Goal: Information Seeking & Learning: Learn about a topic

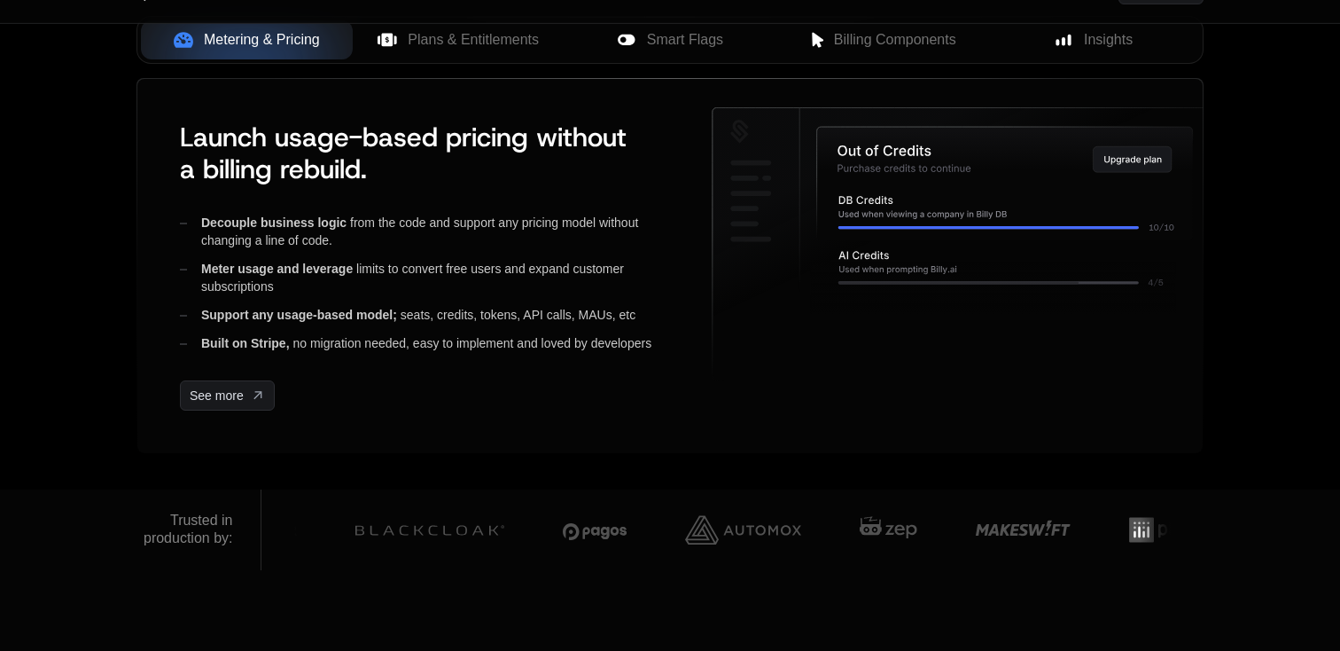
scroll to position [738, 0]
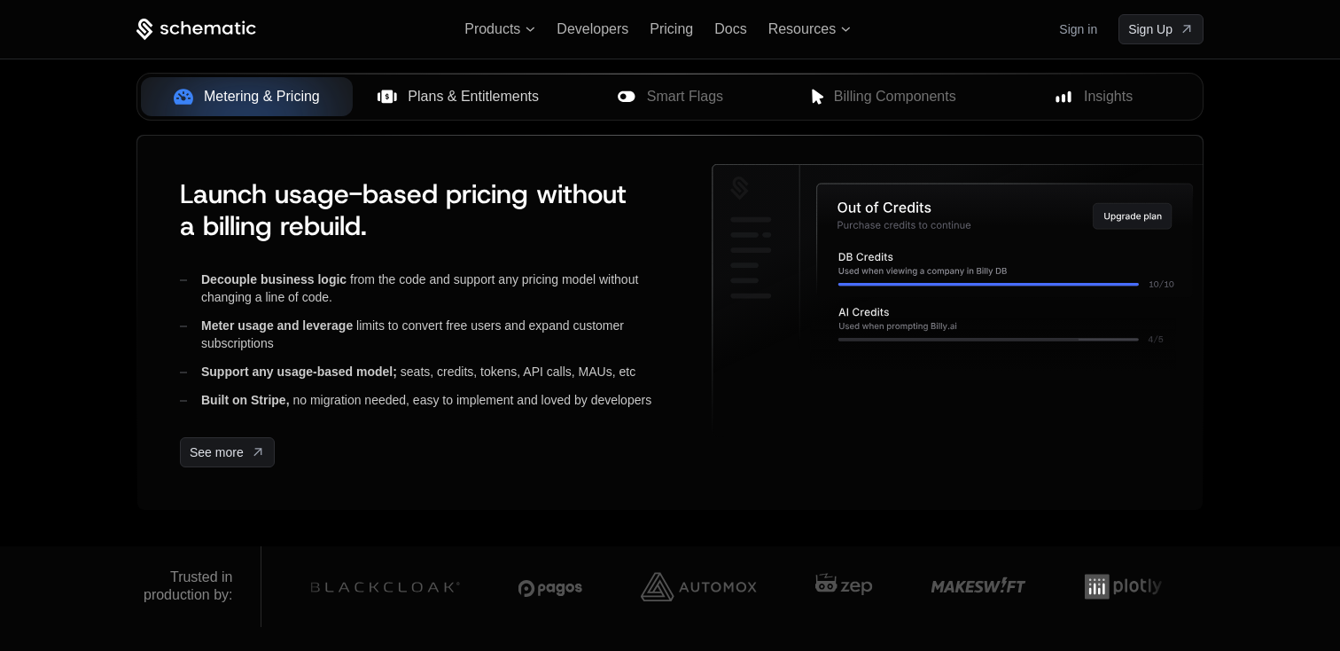
click at [408, 83] on button "Plans & Entitlements" at bounding box center [459, 96] width 212 height 39
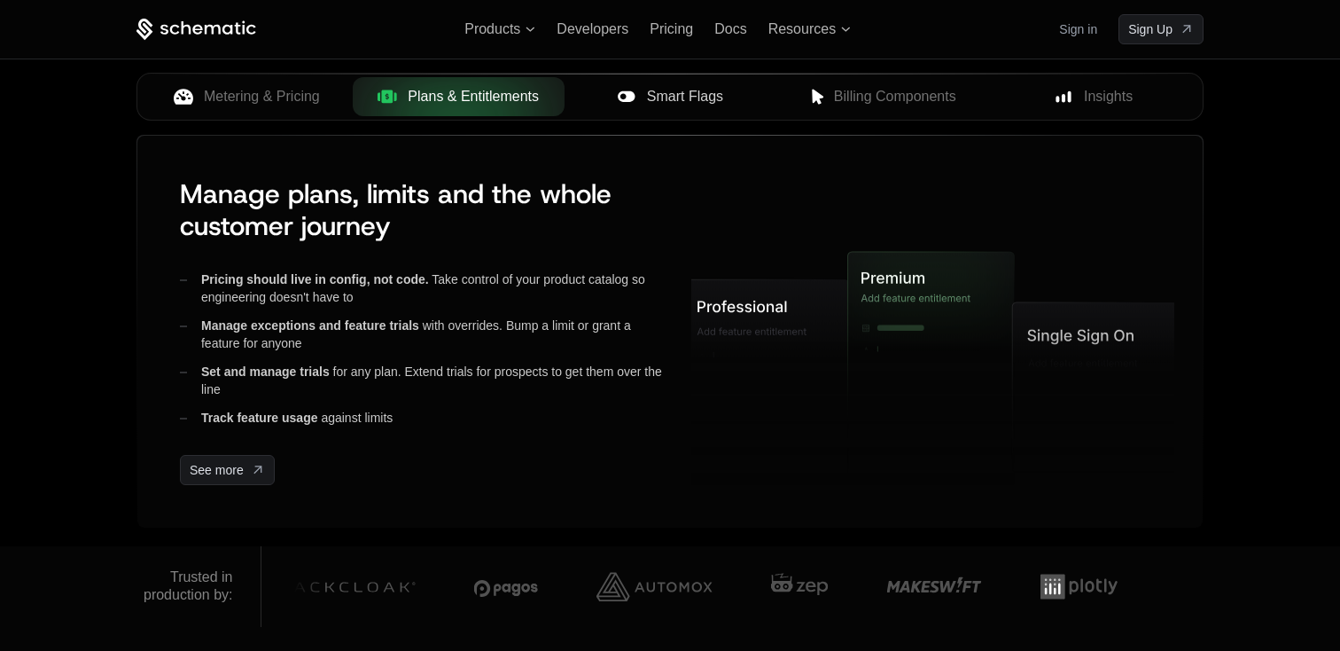
click at [618, 99] on icon at bounding box center [627, 97] width 20 height 20
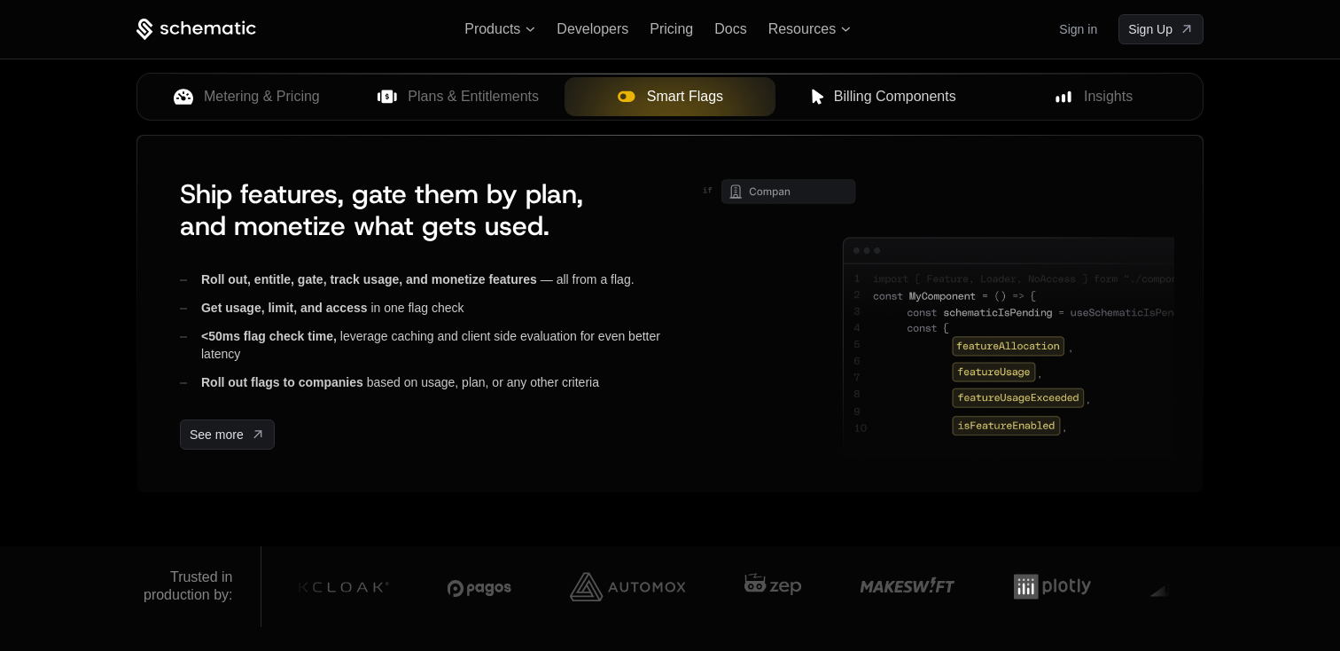
click at [828, 93] on div "Billing Components" at bounding box center [882, 96] width 184 height 21
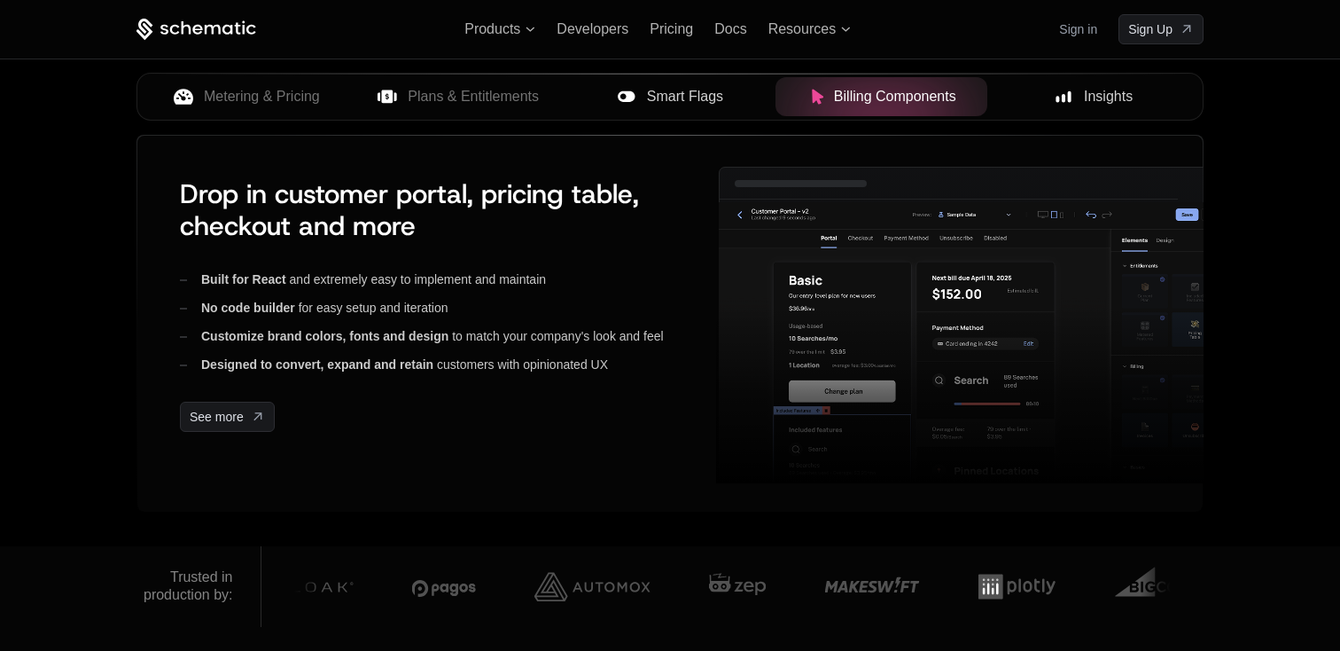
click at [1105, 103] on span "Insights" at bounding box center [1108, 96] width 49 height 21
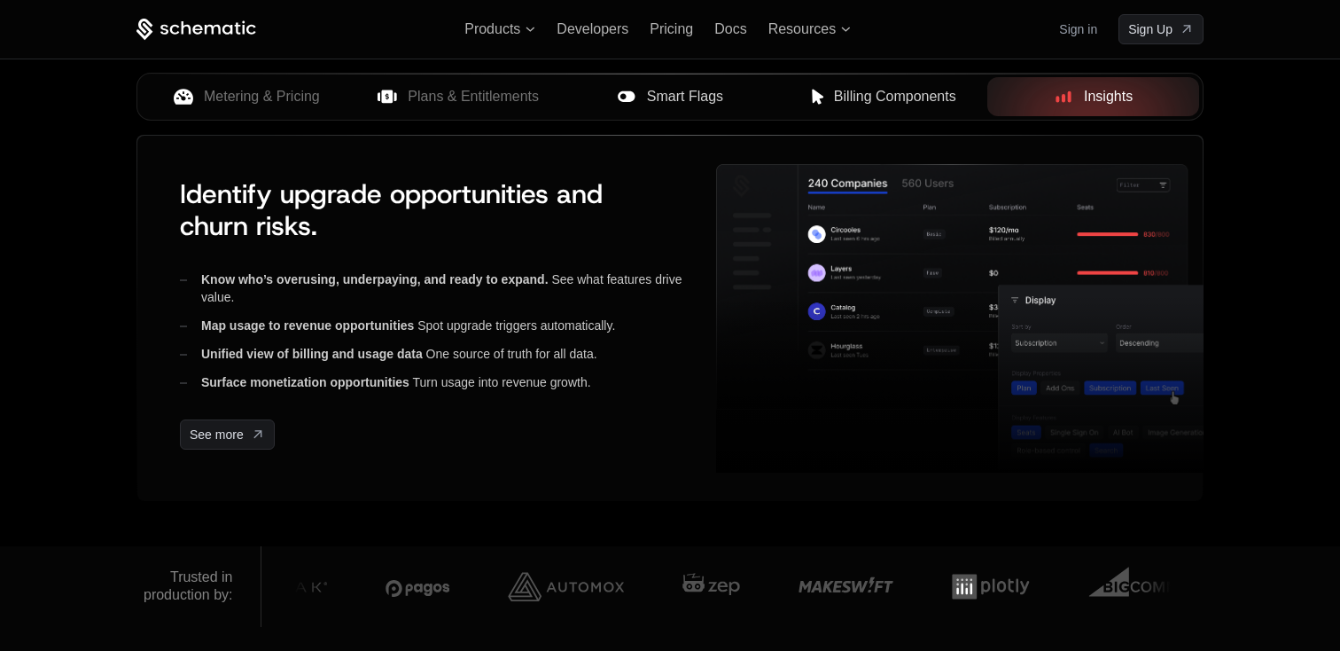
click at [832, 98] on div "Billing Components" at bounding box center [882, 96] width 184 height 21
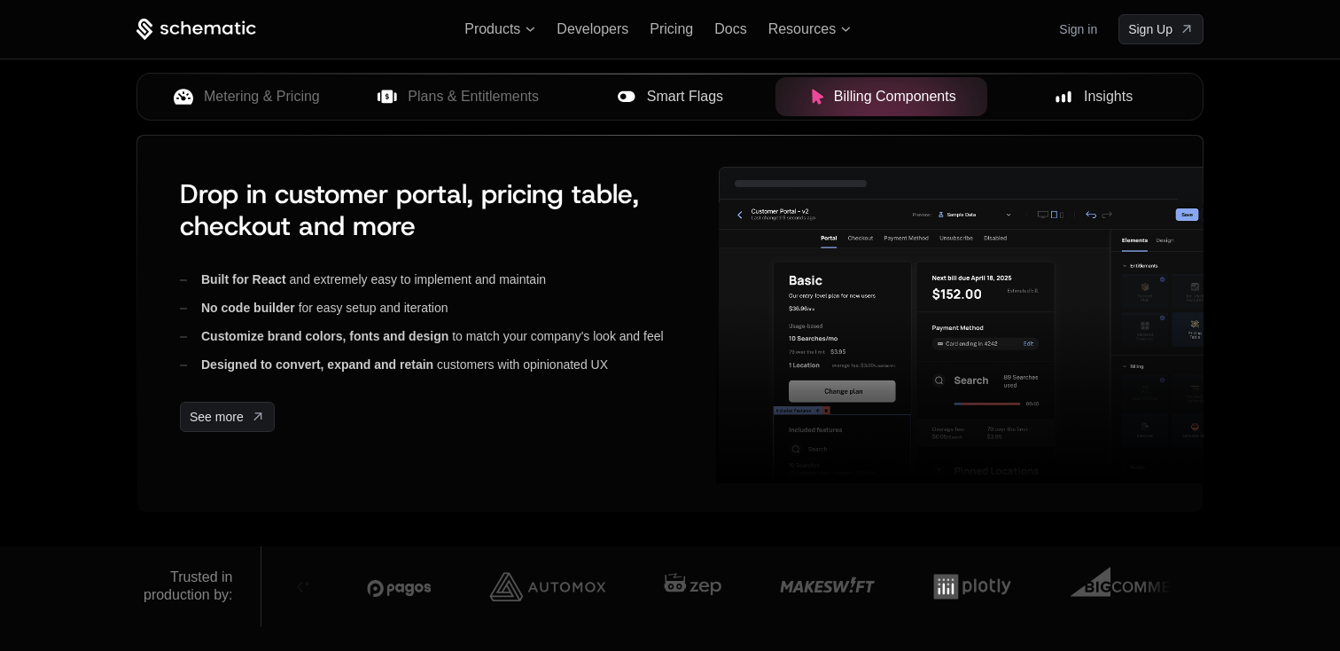
click at [699, 101] on span "Smart Flags" at bounding box center [685, 96] width 76 height 21
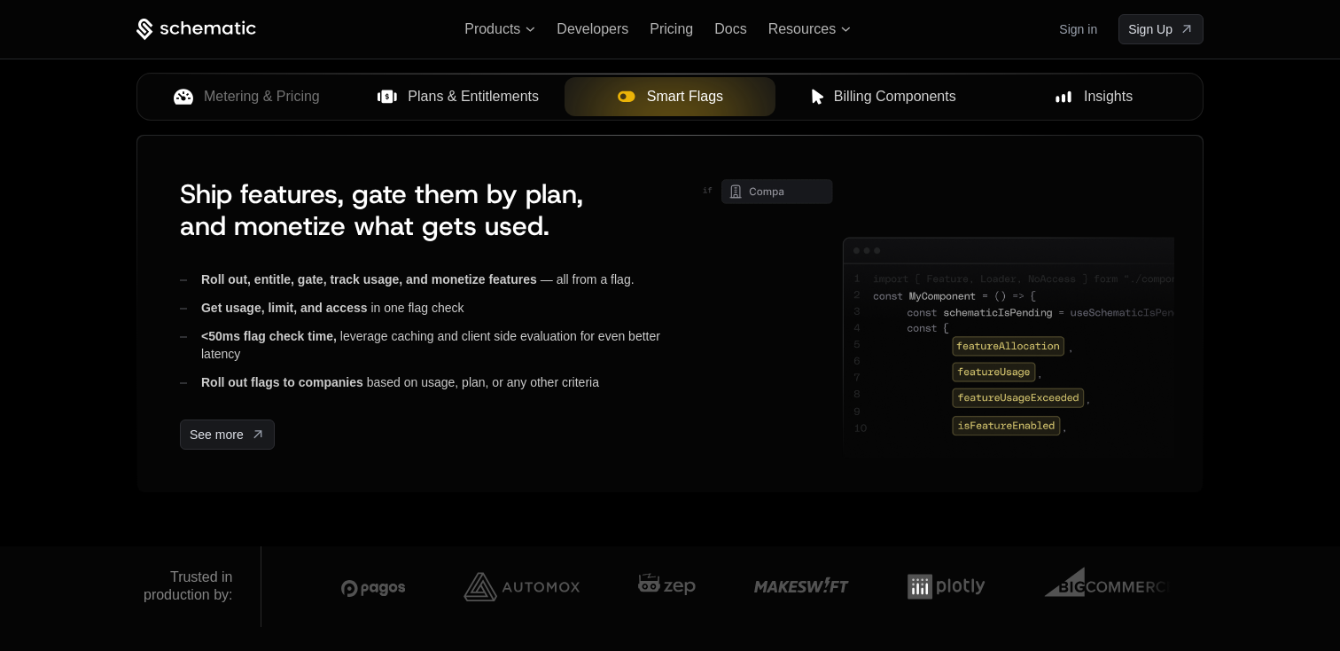
click at [527, 105] on span "Plans & Entitlements" at bounding box center [473, 96] width 131 height 21
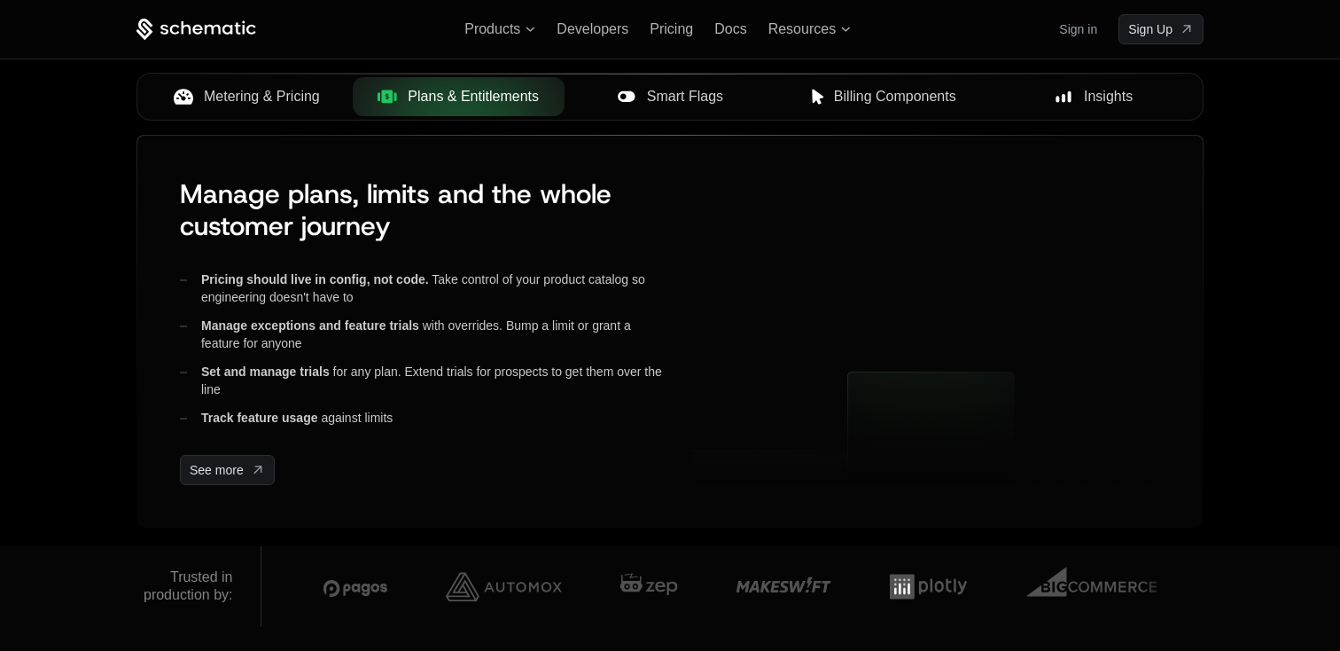
click at [298, 105] on span "Metering & Pricing" at bounding box center [262, 96] width 116 height 21
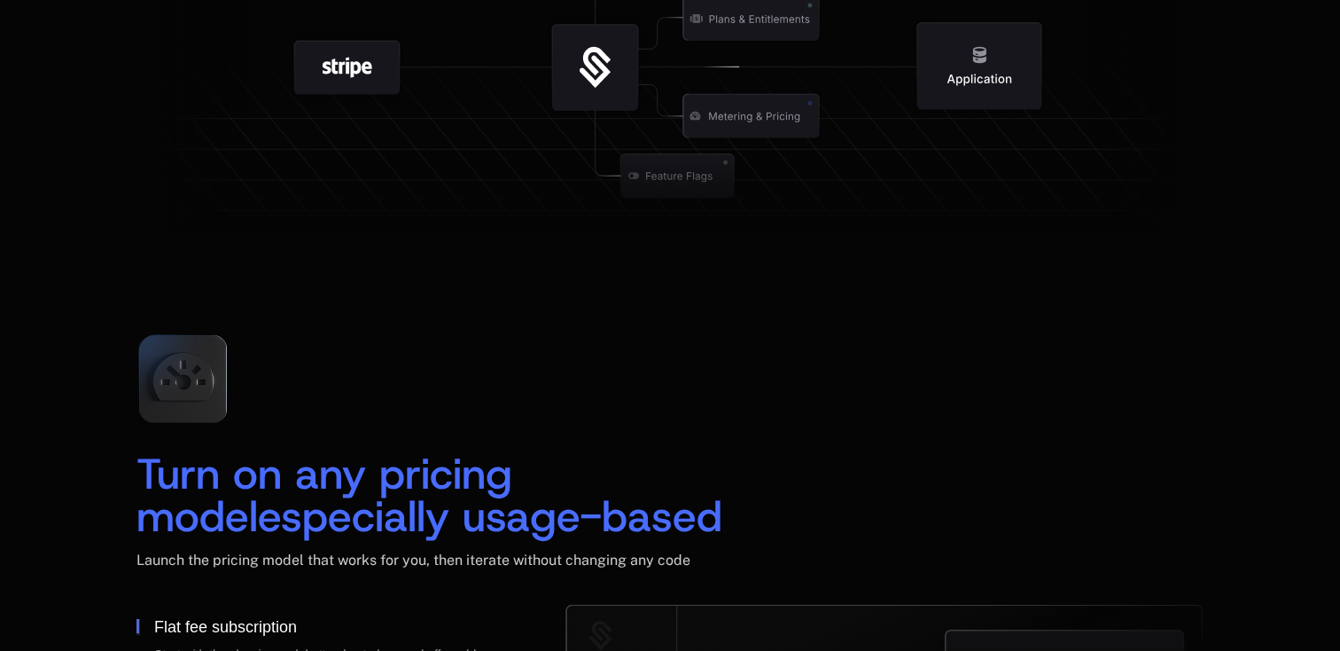
scroll to position [2863, 0]
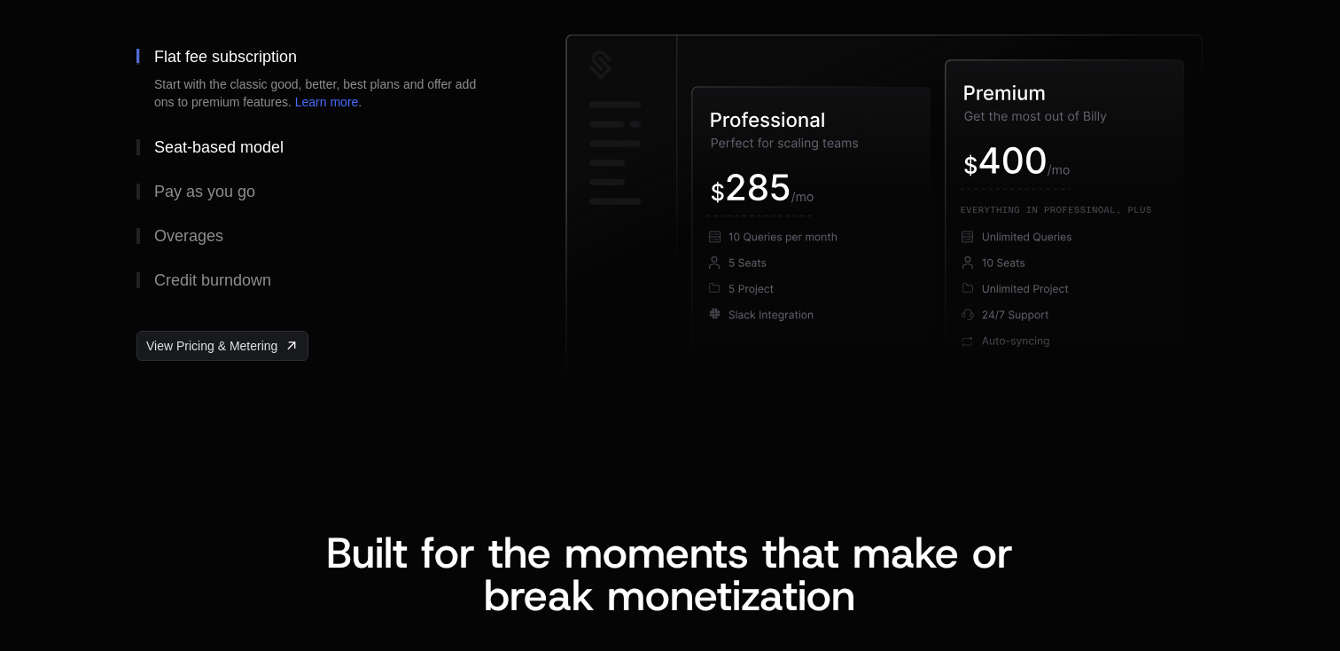
click at [201, 142] on div "Seat-based model" at bounding box center [218, 147] width 129 height 16
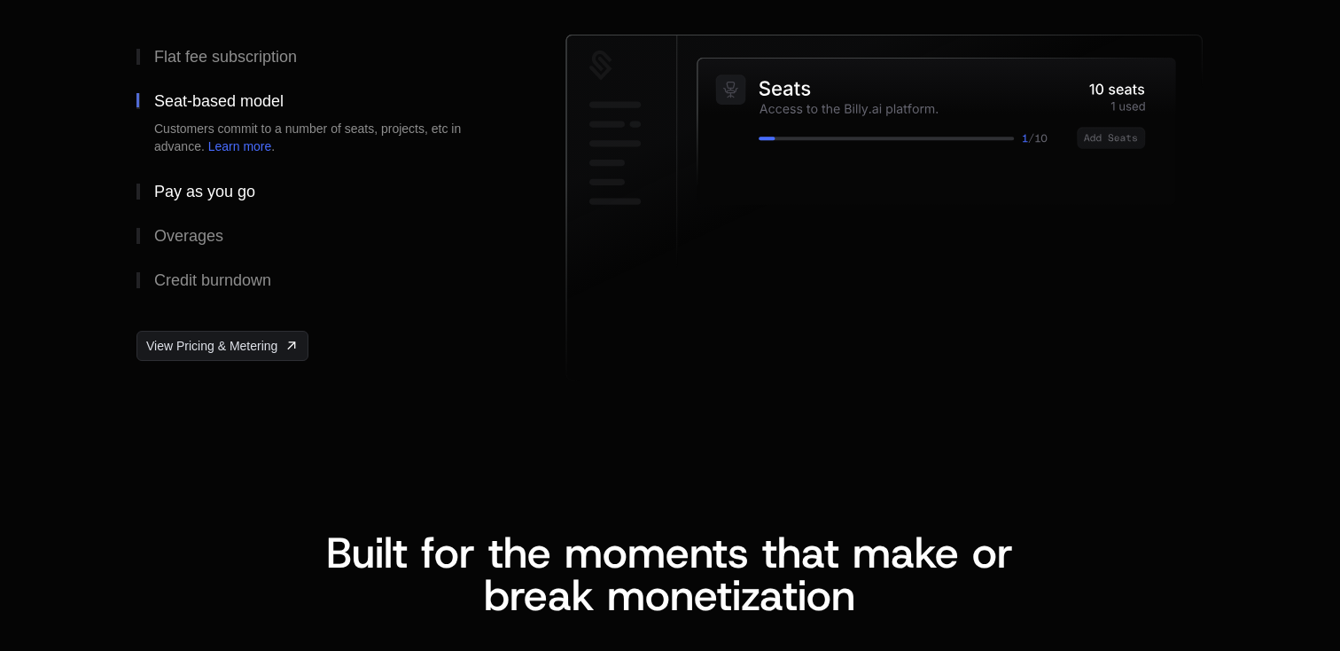
click at [208, 194] on div "Pay as you go" at bounding box center [204, 192] width 101 height 16
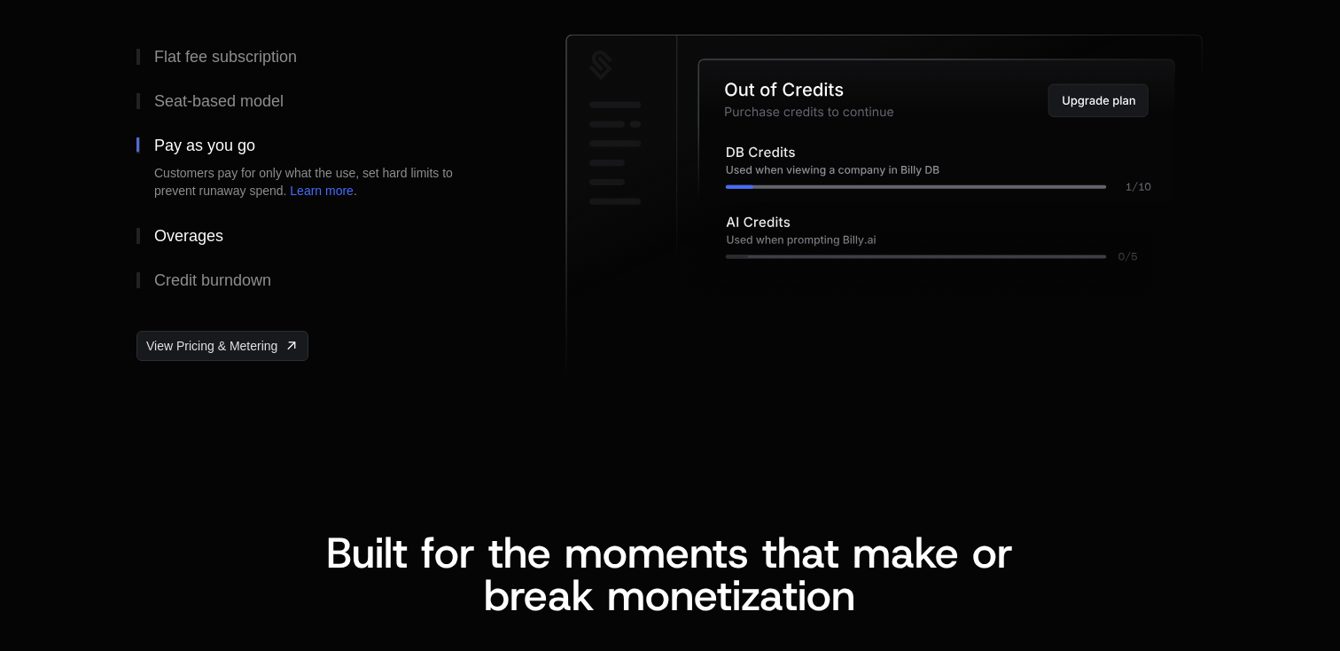
click at [207, 236] on div "Overages" at bounding box center [188, 236] width 69 height 16
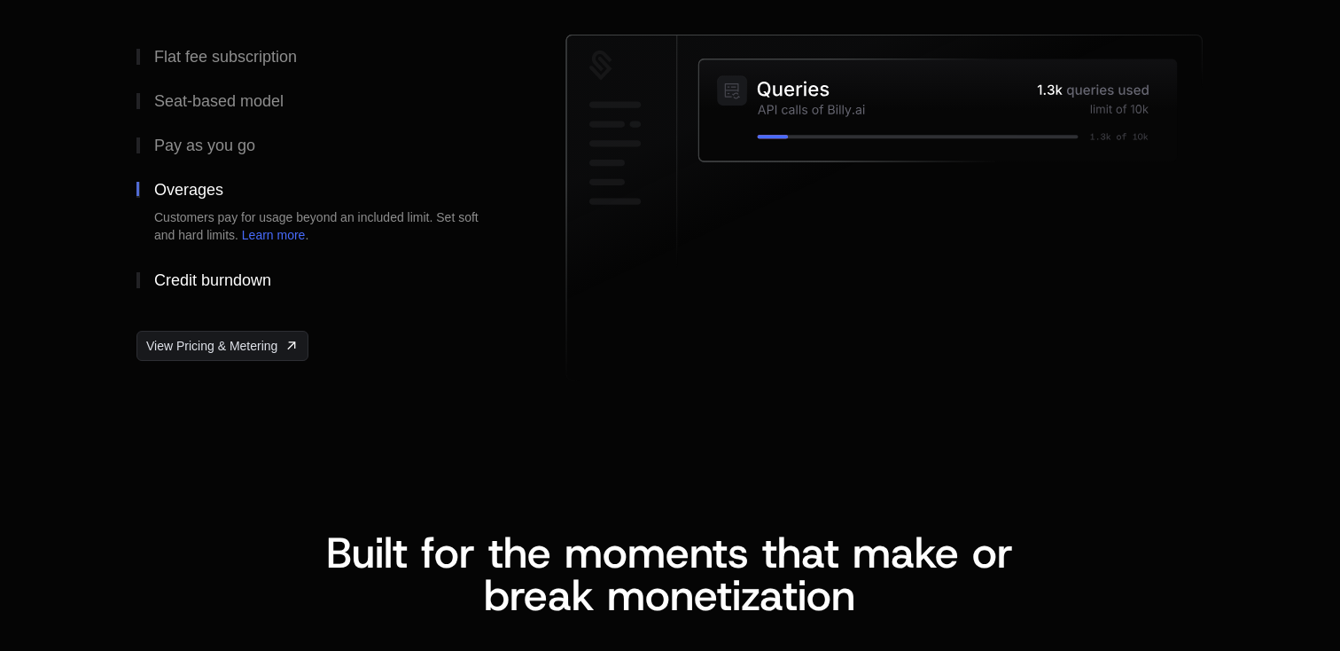
click at [204, 261] on button "Credit burndown" at bounding box center [323, 280] width 372 height 44
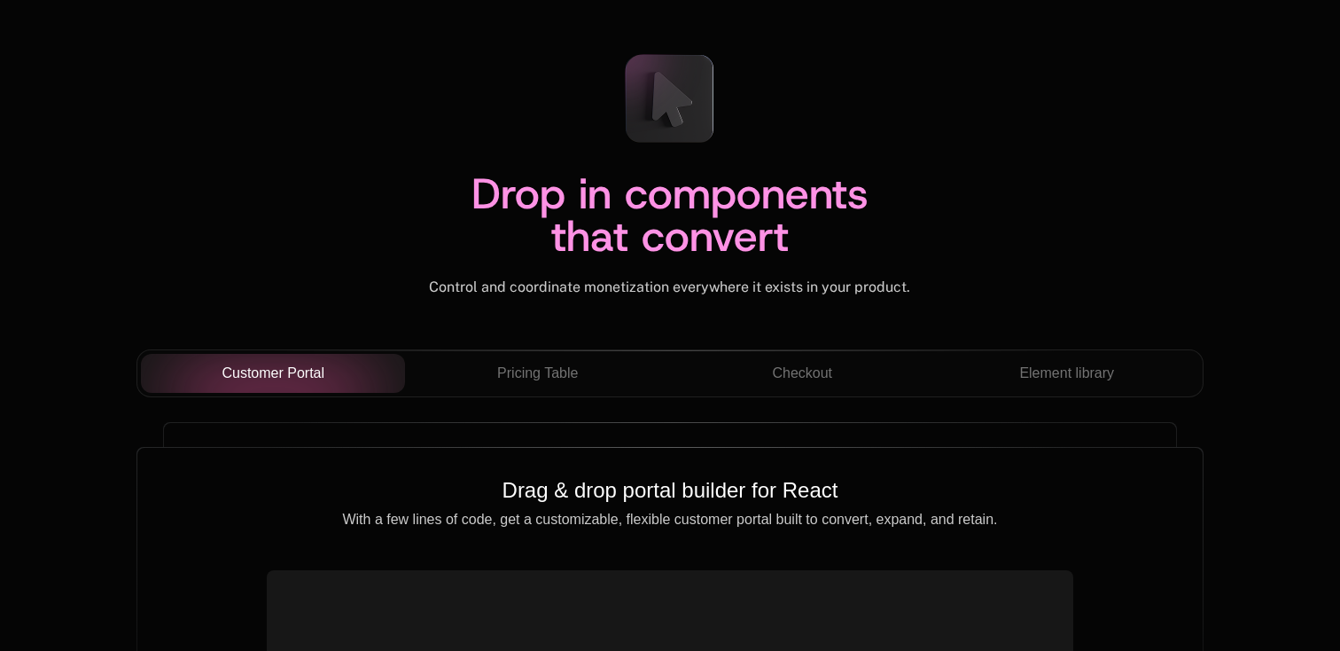
scroll to position [6090, 0]
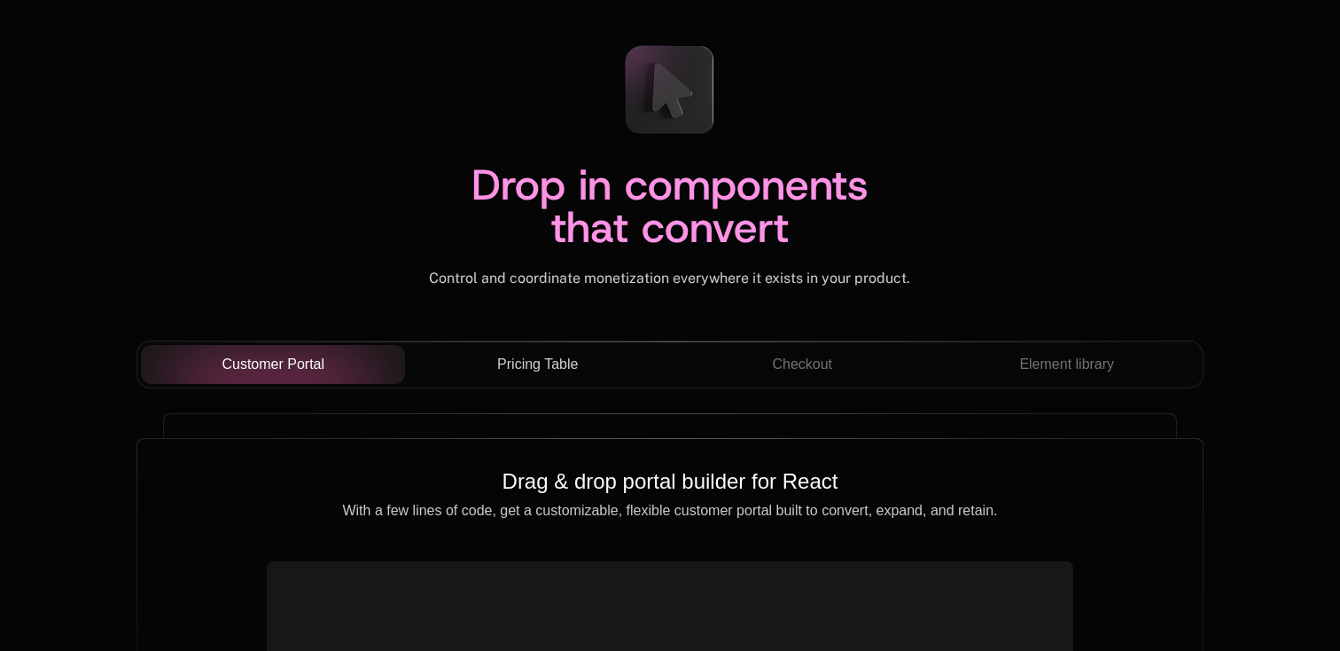
click at [507, 371] on span "Pricing Table" at bounding box center [537, 364] width 81 height 21
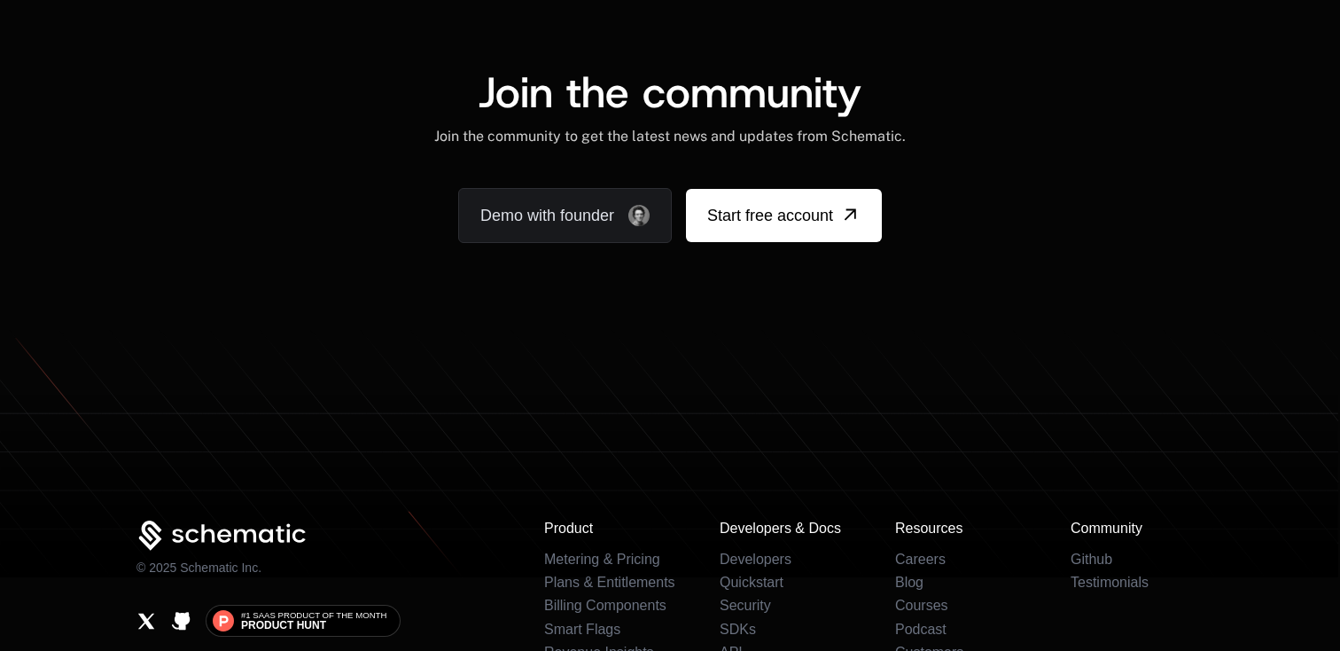
scroll to position [11135, 0]
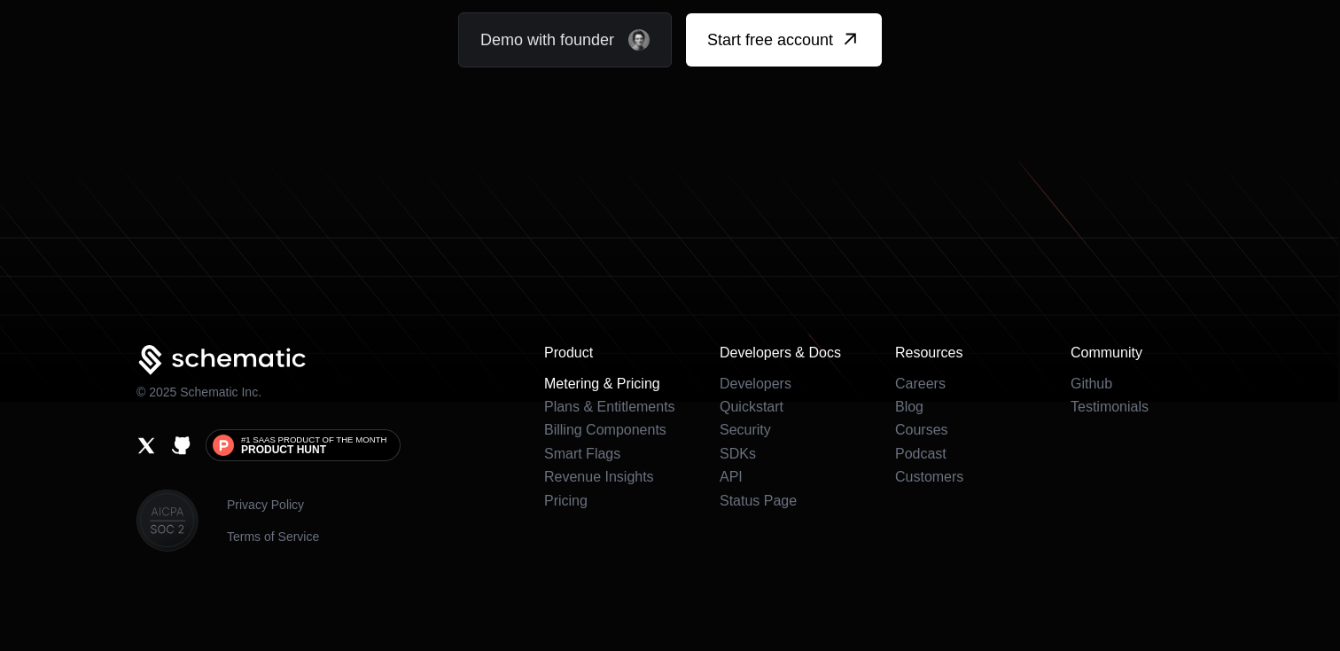
click at [598, 384] on link "Metering & Pricing" at bounding box center [602, 383] width 116 height 15
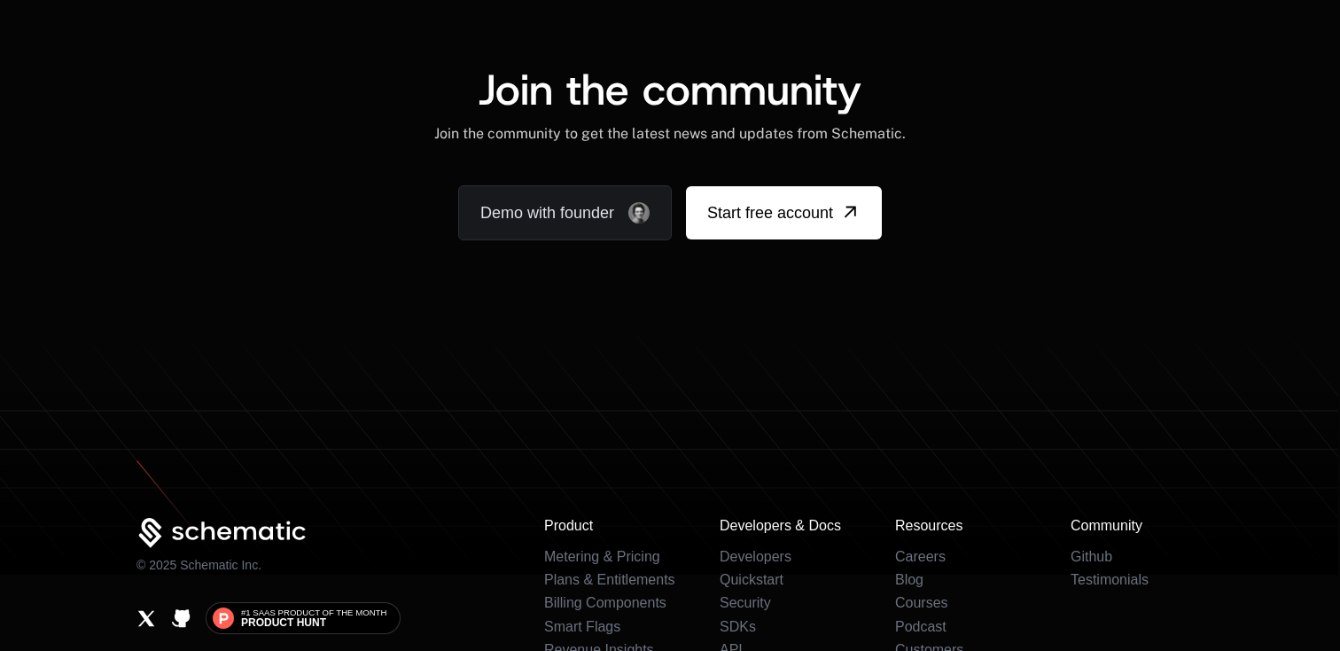
scroll to position [10965, 0]
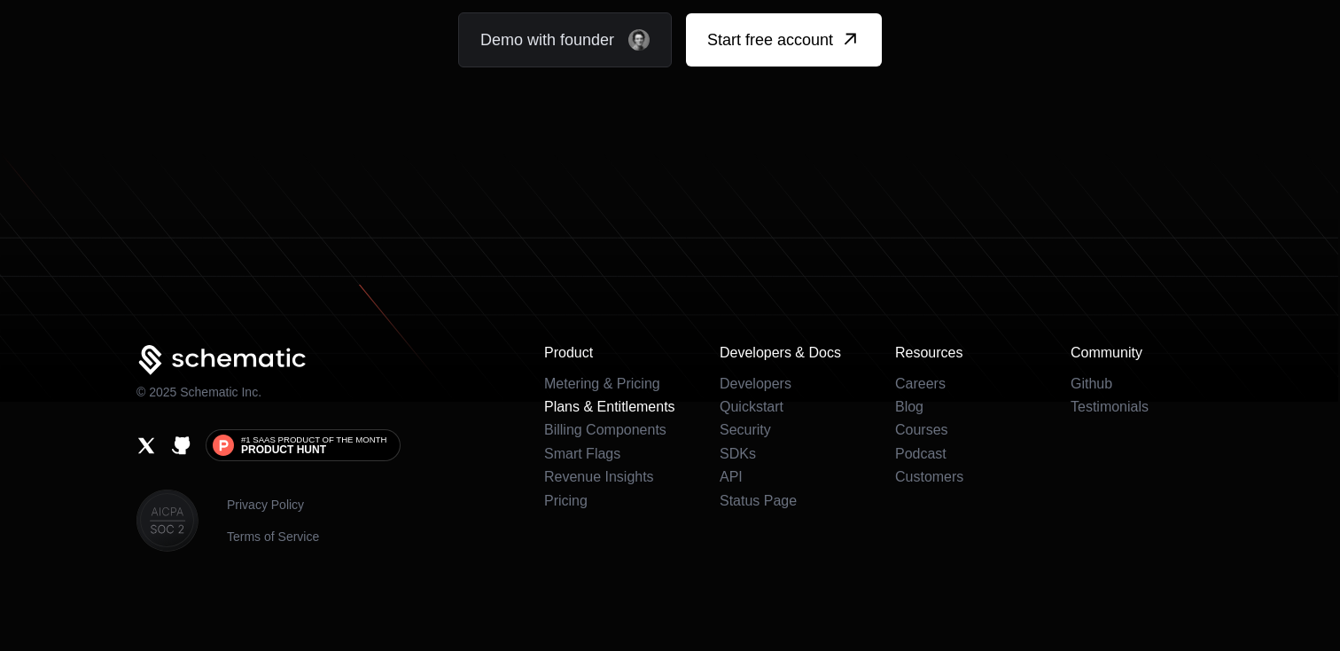
click at [610, 400] on link "Plans & Entitlements" at bounding box center [609, 406] width 131 height 15
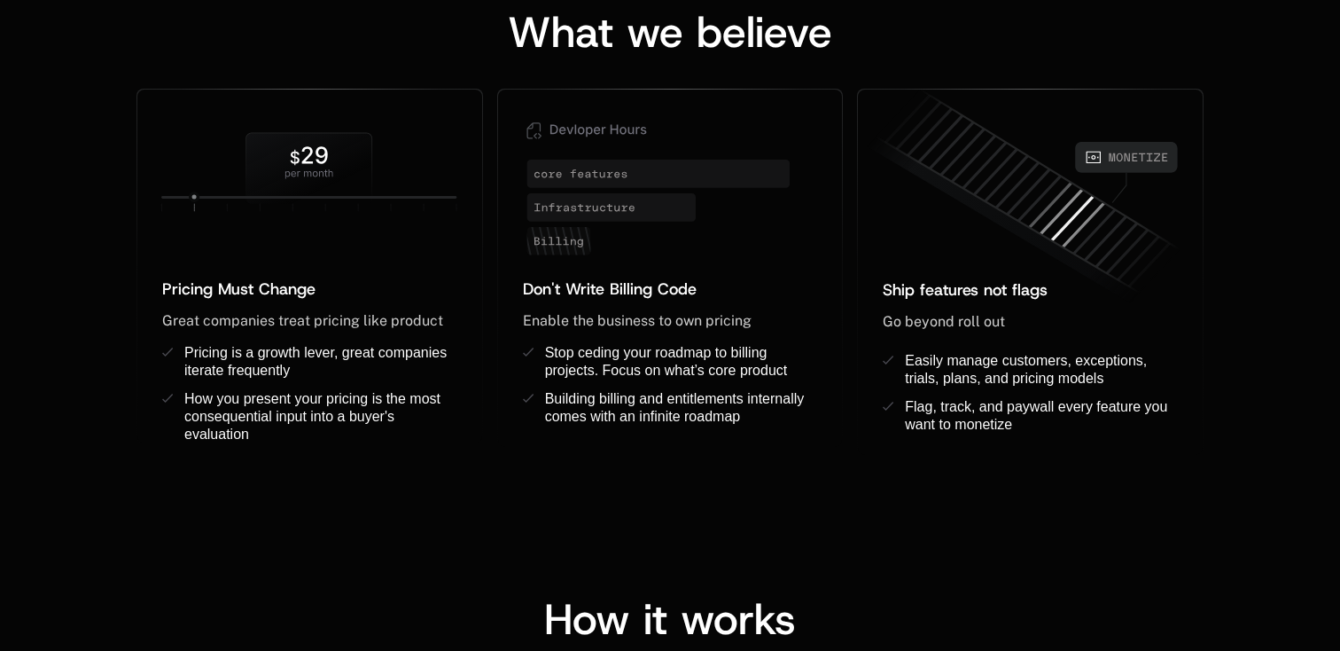
scroll to position [1489, 0]
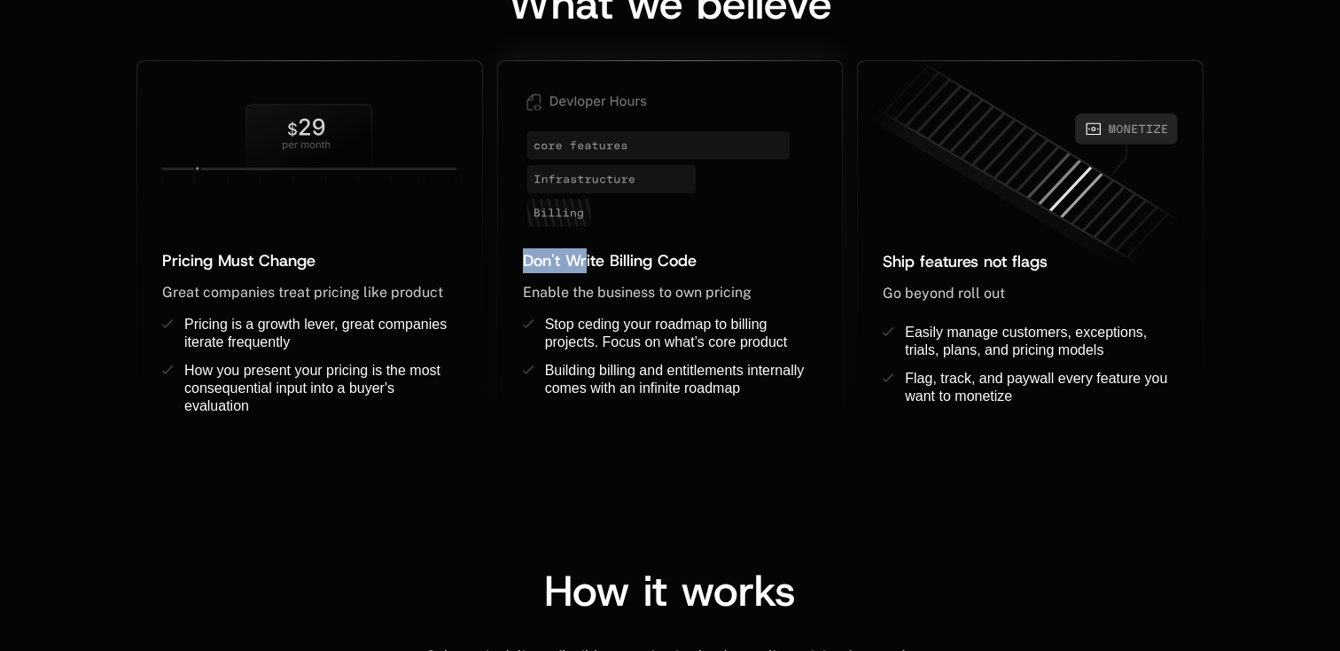
drag, startPoint x: 589, startPoint y: 168, endPoint x: 586, endPoint y: 250, distance: 81.6
click at [588, 250] on div "Don't Write Billing Code ﻿ Enable the business to own pricing ﻿ ﻿ Stop ceding y…" at bounding box center [670, 239] width 345 height 357
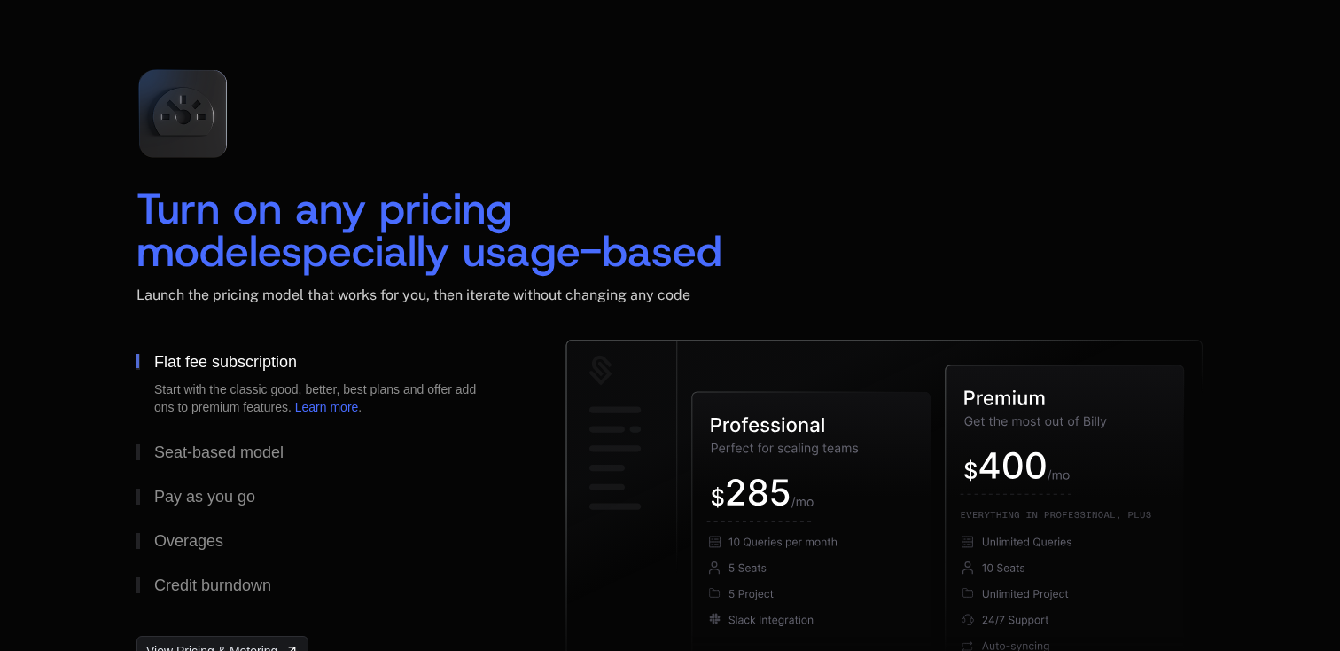
scroll to position [2618, 0]
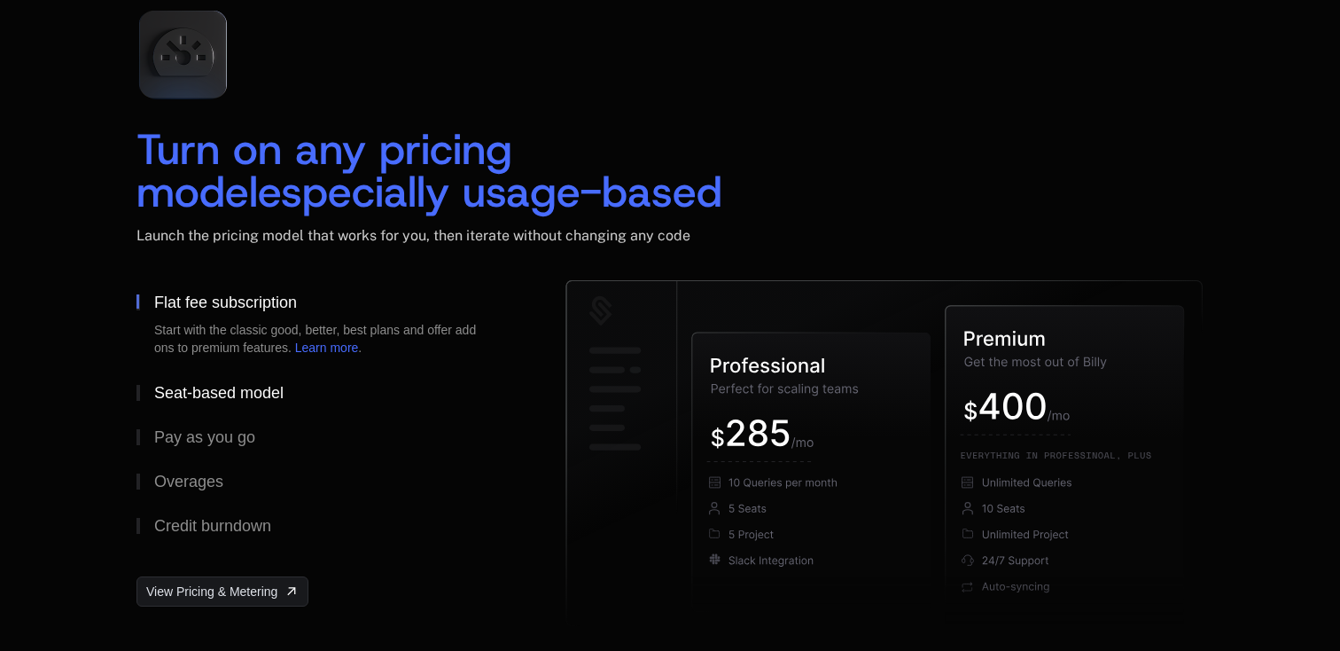
click at [242, 394] on div "Seat-based model" at bounding box center [218, 393] width 129 height 16
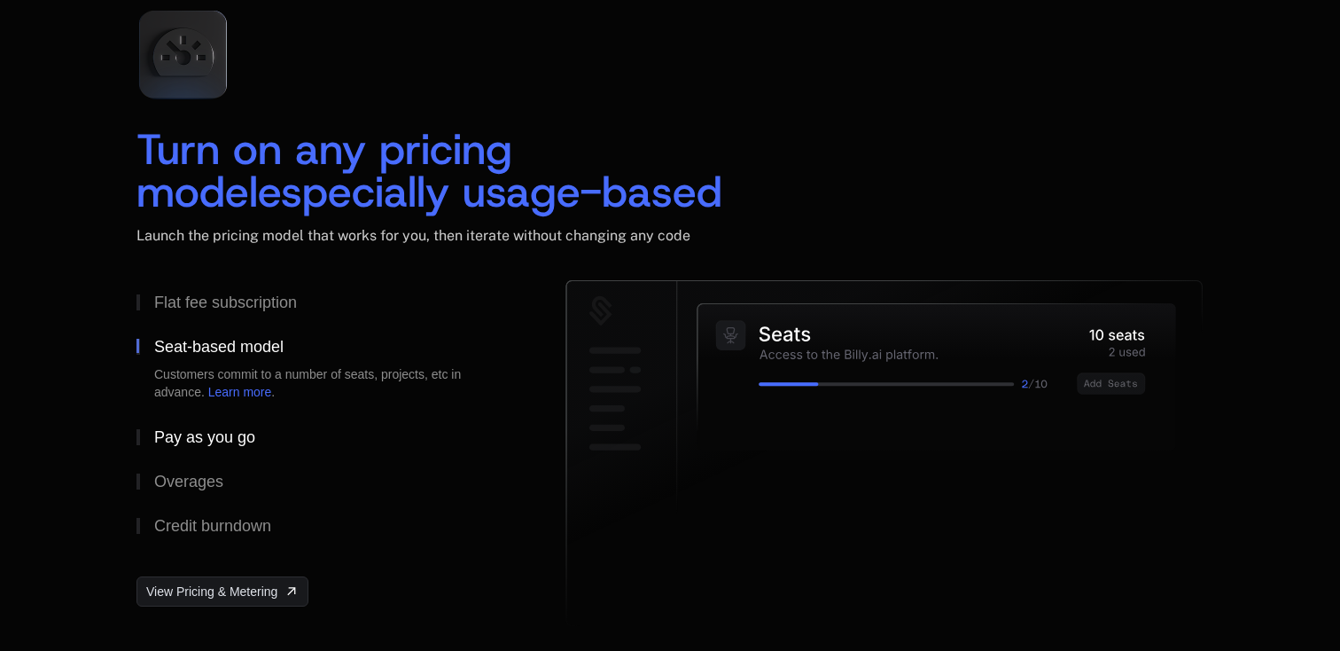
click at [221, 415] on button "Pay as you go" at bounding box center [323, 437] width 372 height 44
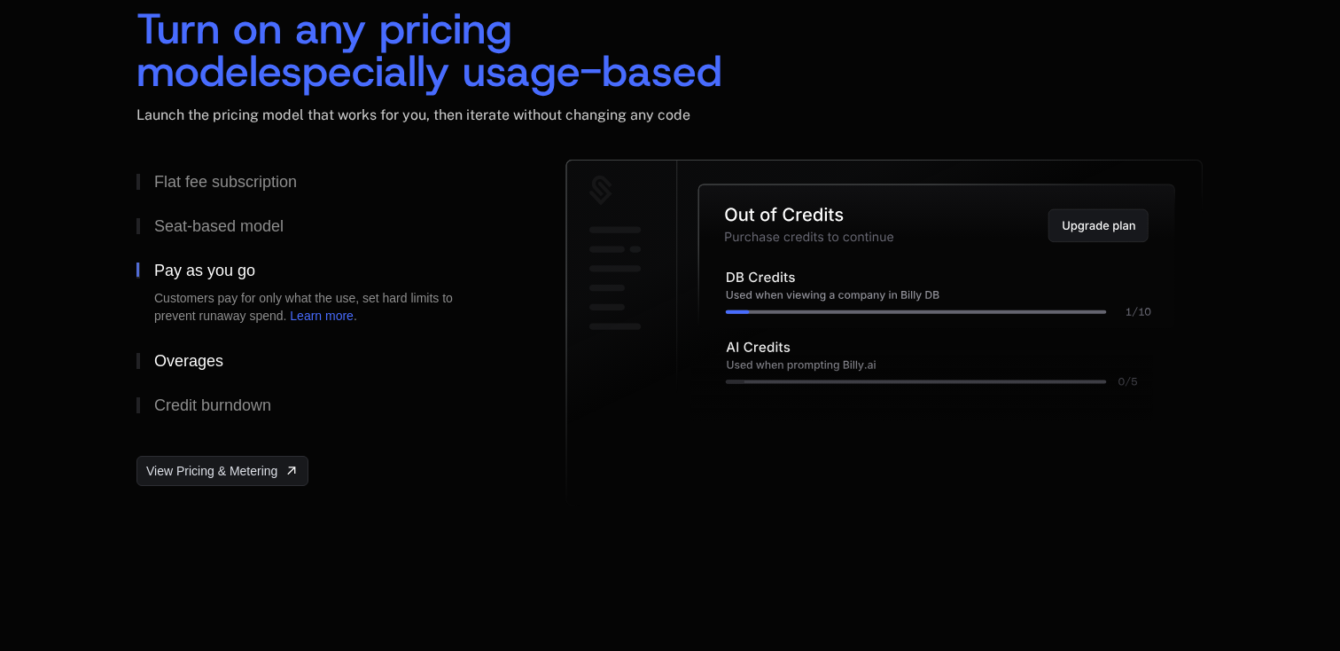
click at [207, 364] on div "Overages" at bounding box center [188, 361] width 69 height 16
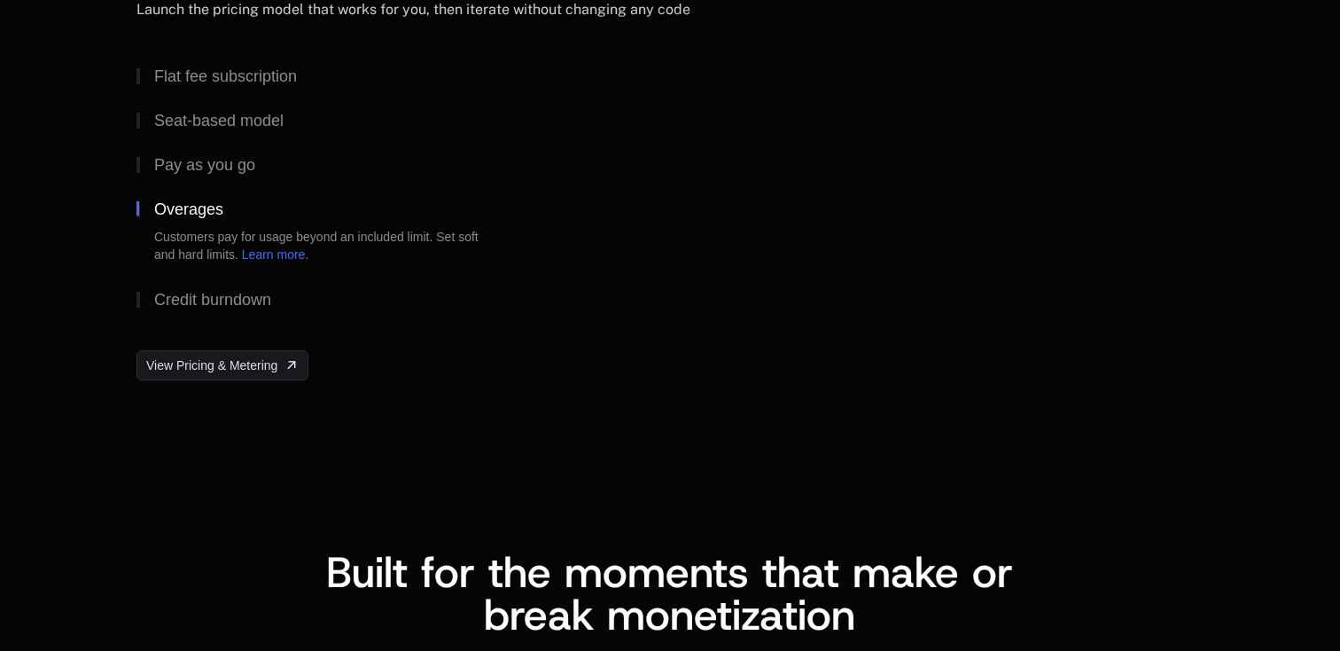
scroll to position [2860, 0]
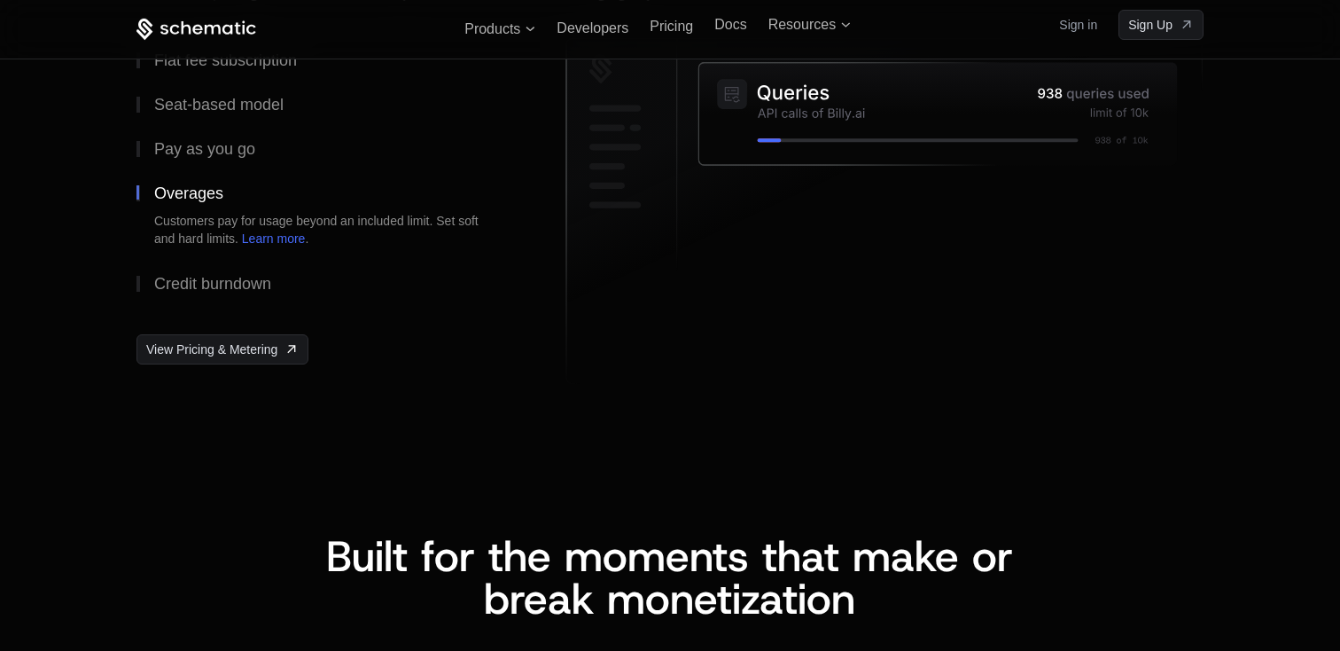
click at [217, 332] on div "Flat fee subscription Seat-based model Pay as you go Overages Customers pay for…" at bounding box center [323, 215] width 372 height 355
click at [226, 355] on span "View Pricing & Metering" at bounding box center [211, 349] width 131 height 18
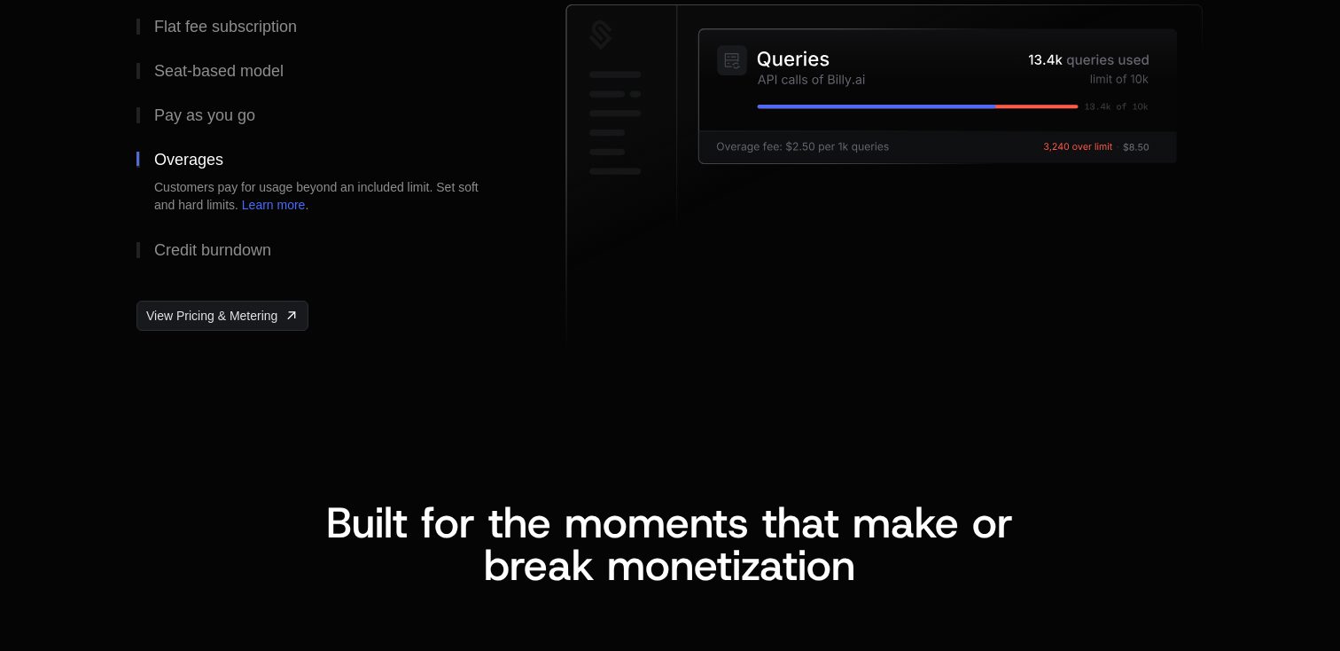
click at [920, 302] on icon at bounding box center [884, 177] width 637 height 345
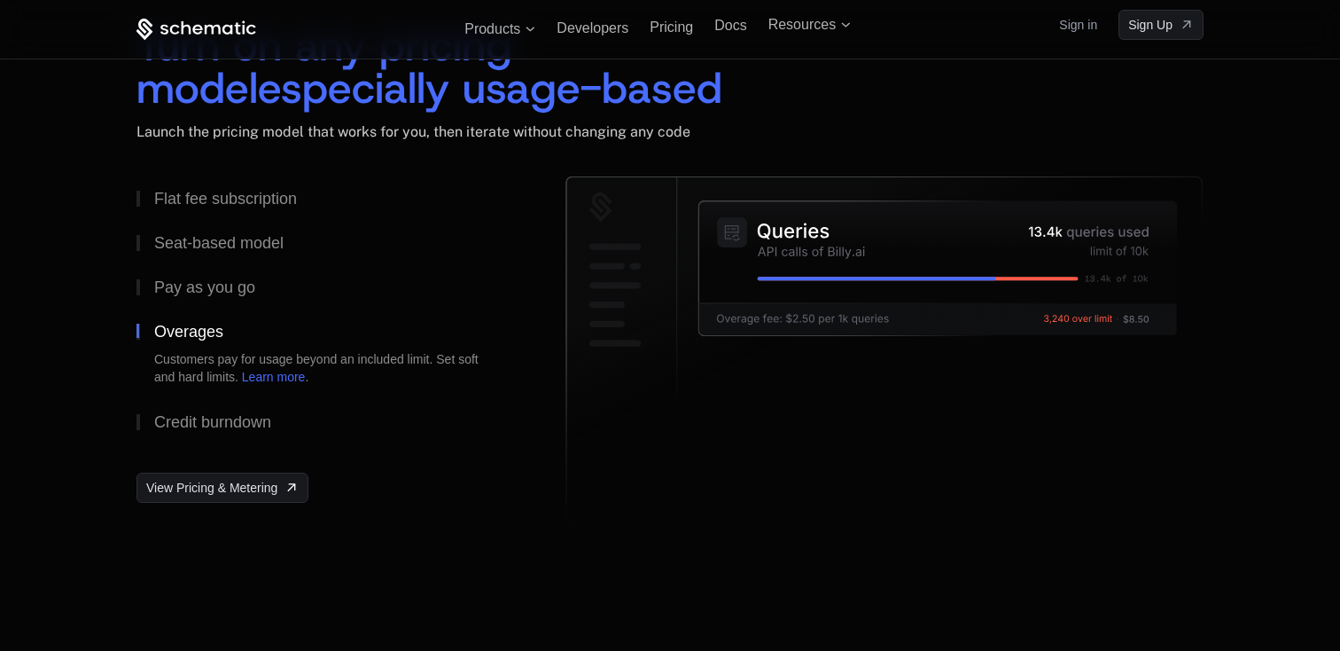
scroll to position [2701, 0]
